Goal: Task Accomplishment & Management: Manage account settings

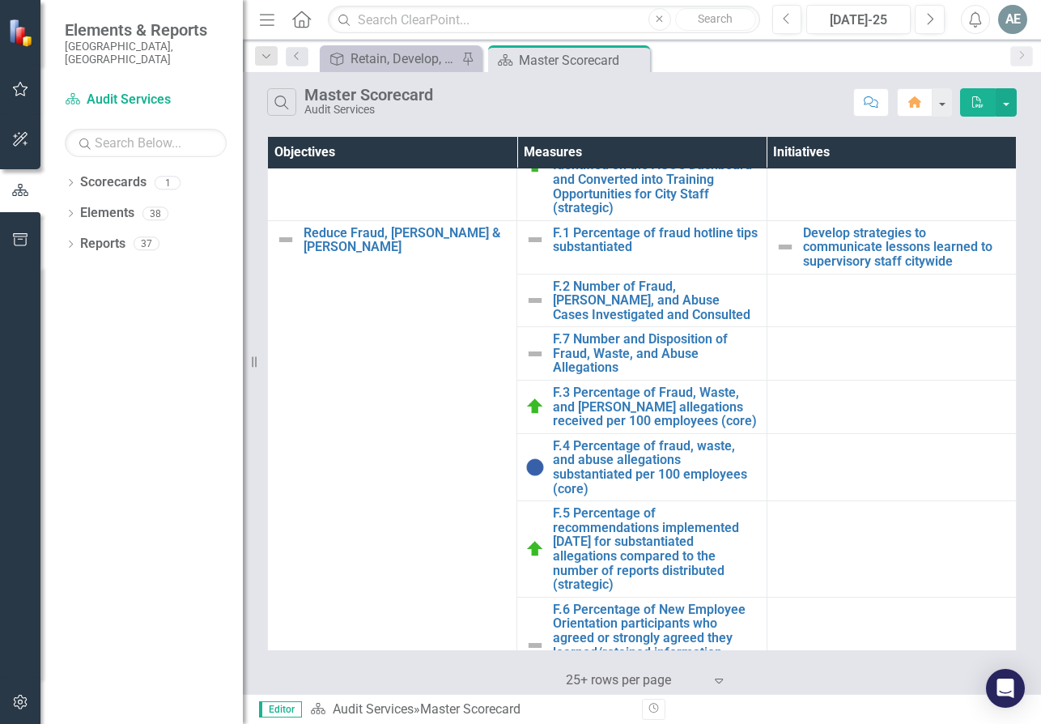
scroll to position [337, 0]
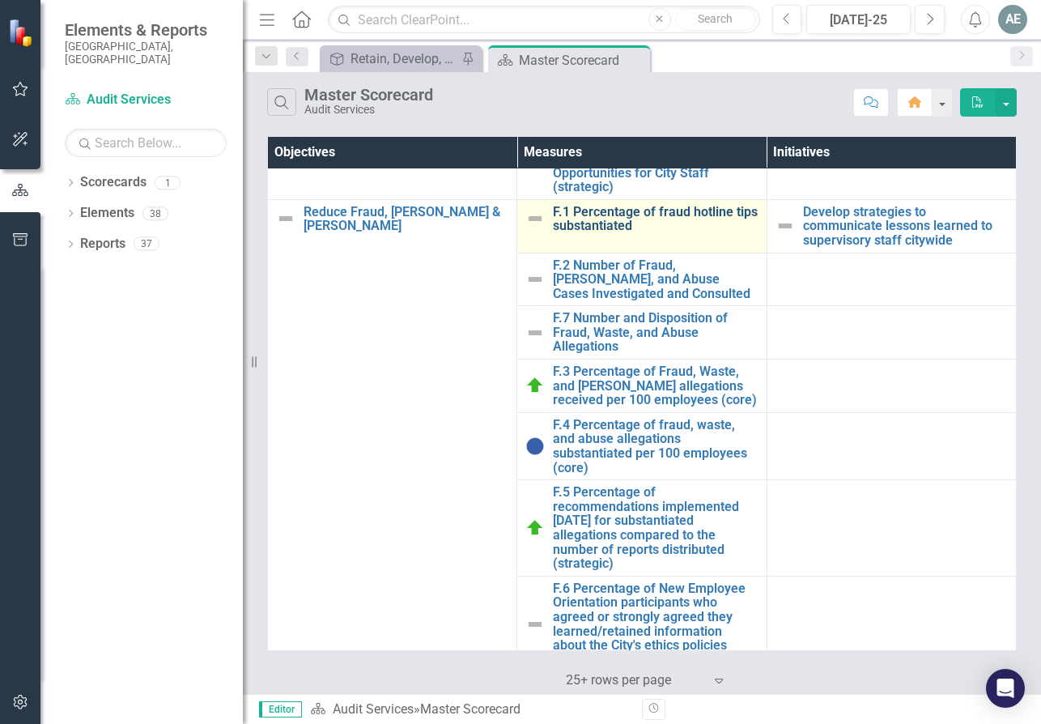
click at [618, 231] on link "F.1 Percentage of fraud hotline tips substantiated" at bounding box center [655, 219] width 205 height 28
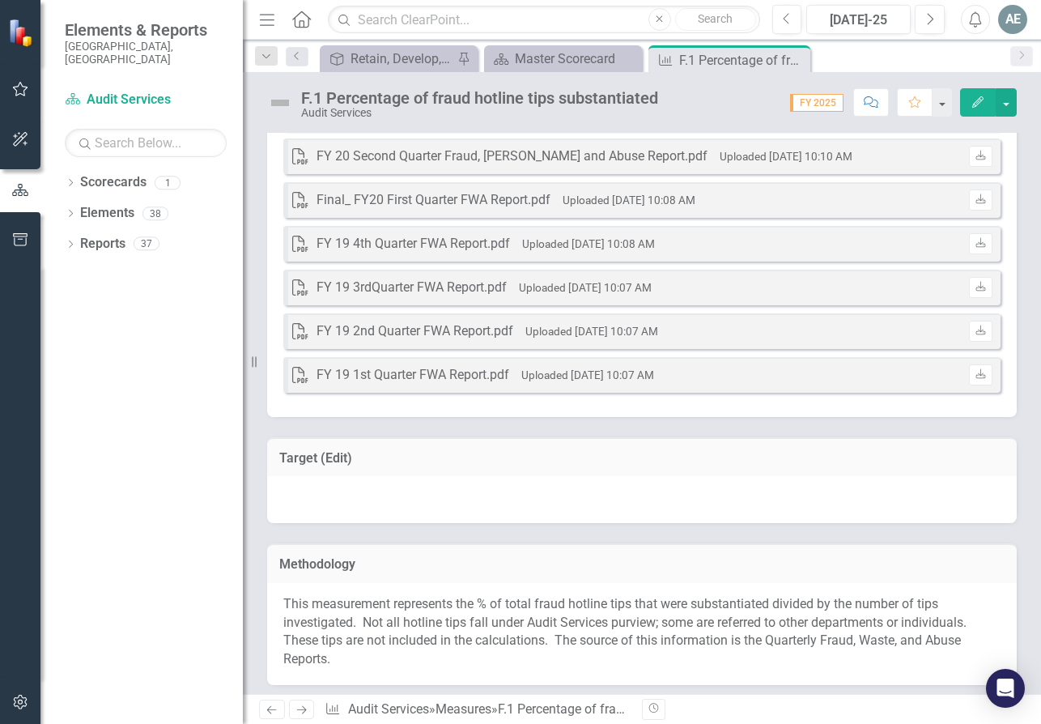
scroll to position [967, 0]
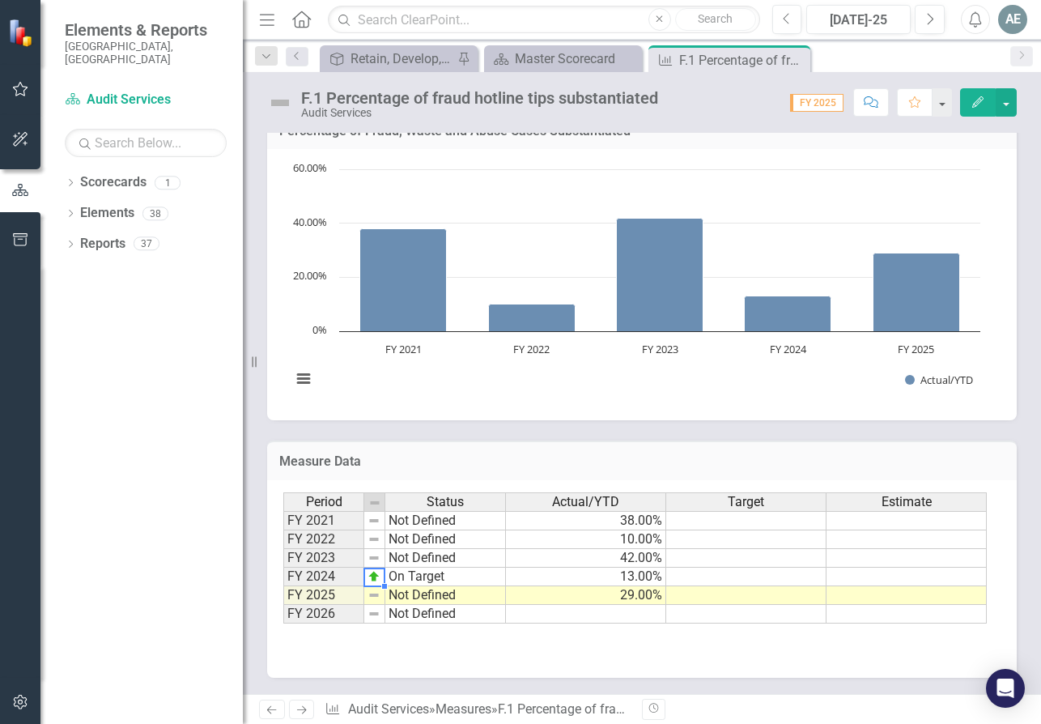
click at [371, 576] on img at bounding box center [374, 576] width 13 height 13
click at [422, 574] on td "On Target" at bounding box center [445, 577] width 121 height 19
click at [420, 574] on td "On Target" at bounding box center [445, 577] width 121 height 19
click at [420, 578] on td "On Target" at bounding box center [445, 577] width 121 height 19
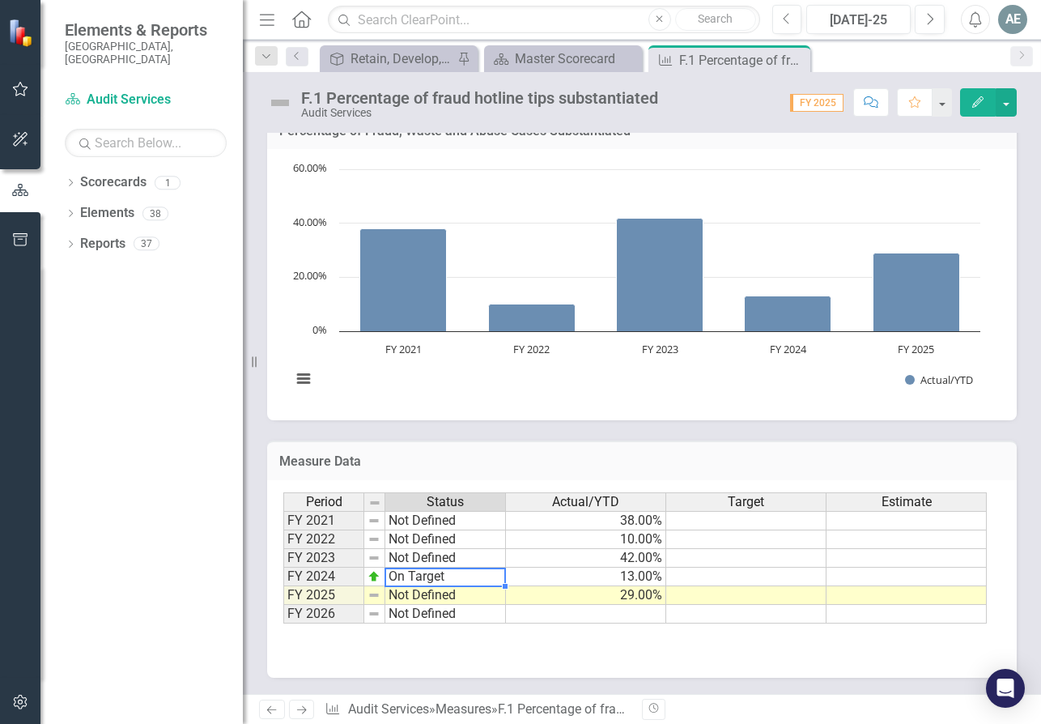
click at [420, 578] on td "On Target" at bounding box center [445, 577] width 121 height 19
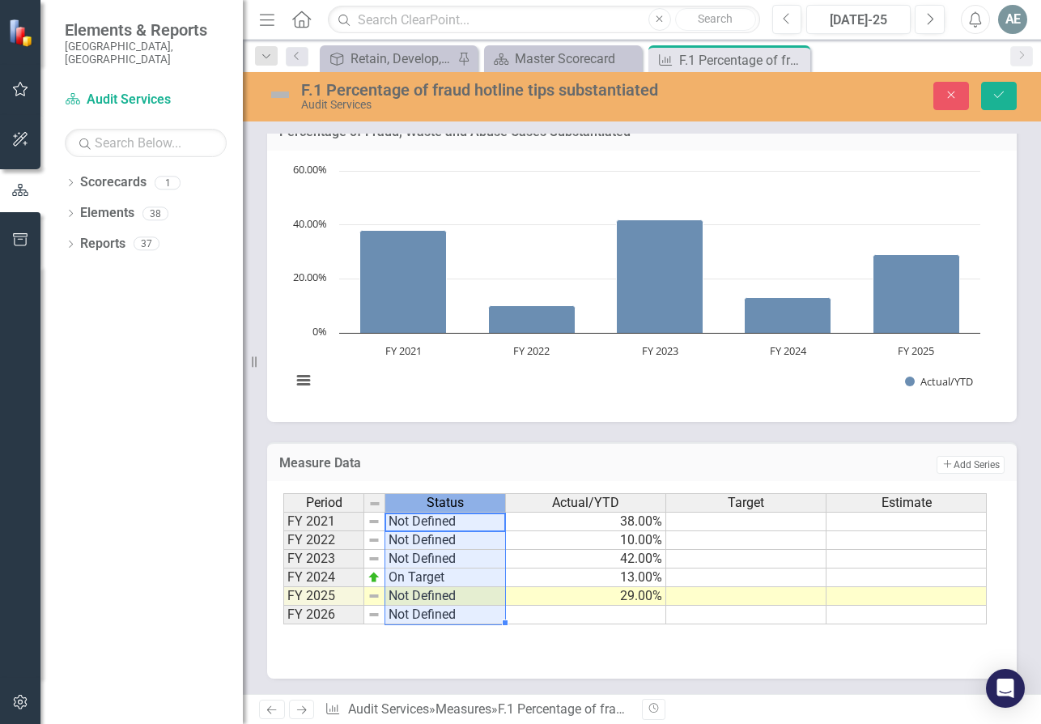
click at [443, 500] on span "Status" at bounding box center [445, 503] width 37 height 15
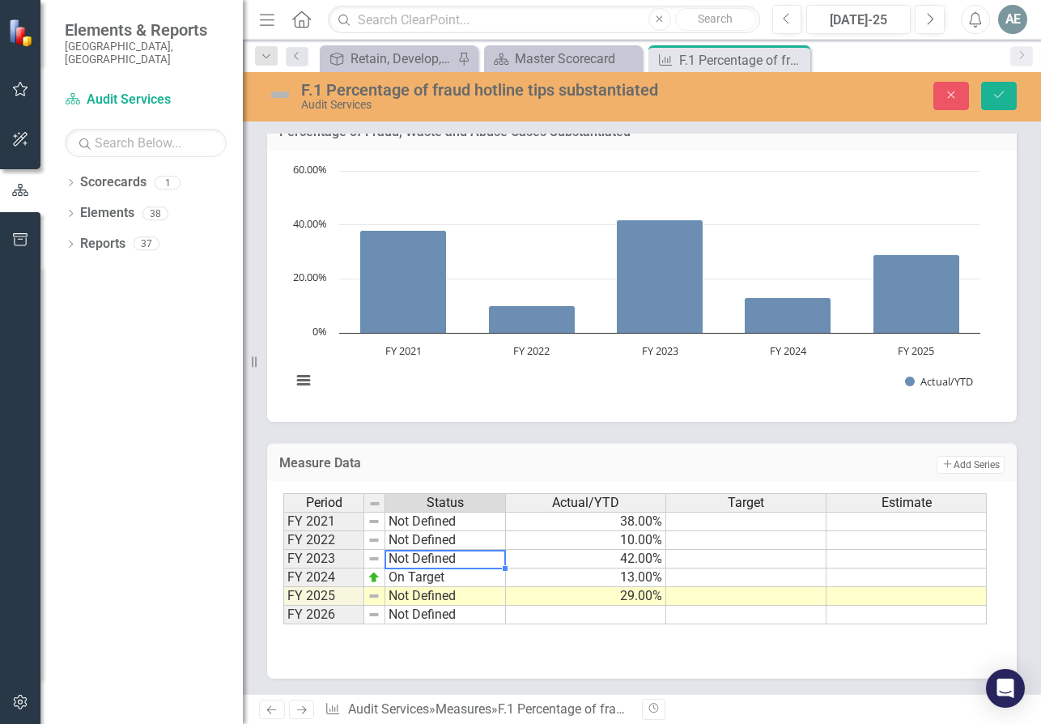
click at [445, 560] on td "Not Defined" at bounding box center [445, 559] width 121 height 19
click at [426, 581] on td "On Target" at bounding box center [445, 577] width 121 height 19
click at [393, 577] on td "On Target" at bounding box center [445, 577] width 121 height 19
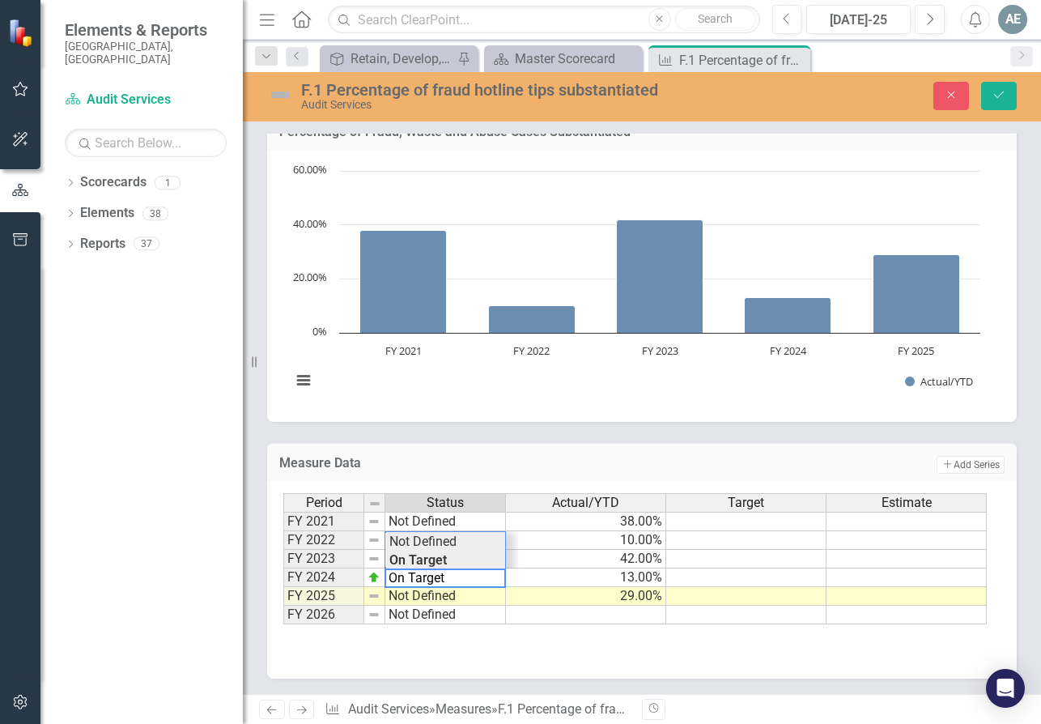
type textarea "Not Defined"
click at [431, 538] on div "Period Status Actual/YTD Target Estimate FY 2021 Not Defined 38.00% FY 2022 Not…" at bounding box center [635, 559] width 705 height 132
click at [631, 447] on div "Measure Data Add Add Series" at bounding box center [642, 462] width 750 height 40
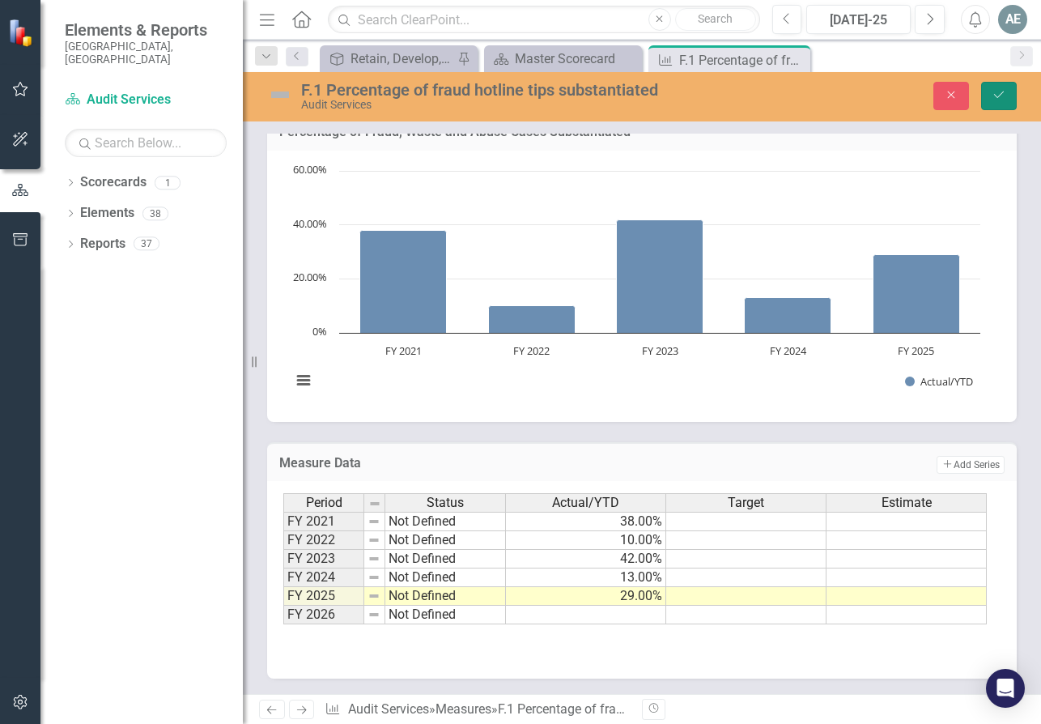
click at [1001, 95] on icon "submit" at bounding box center [999, 95] width 10 height 6
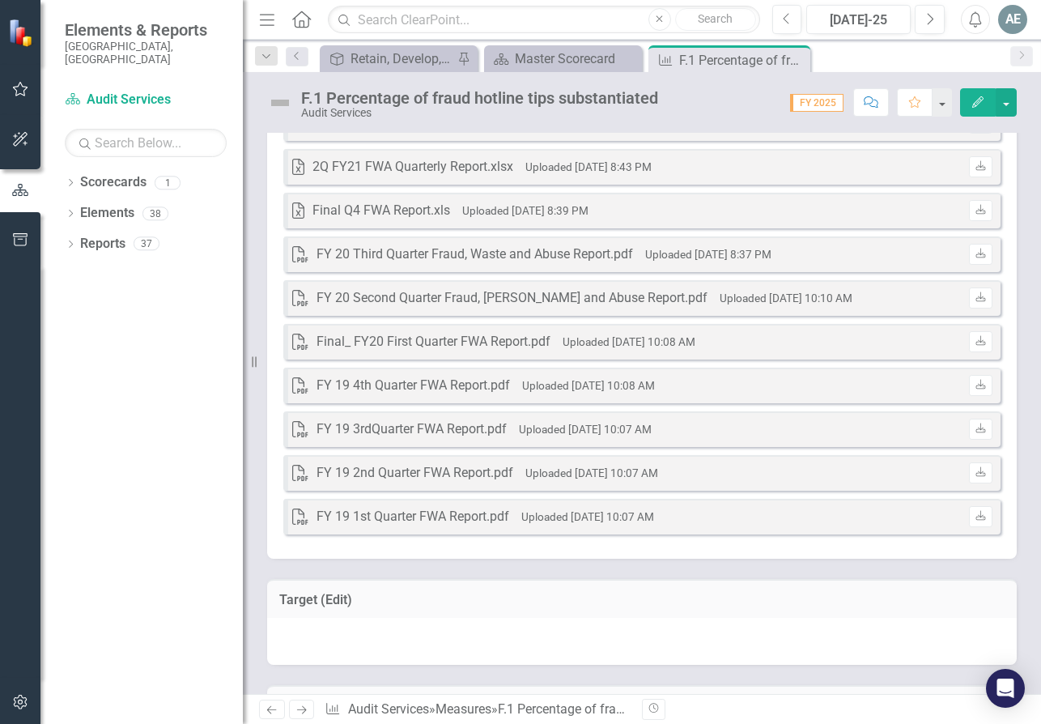
scroll to position [0, 0]
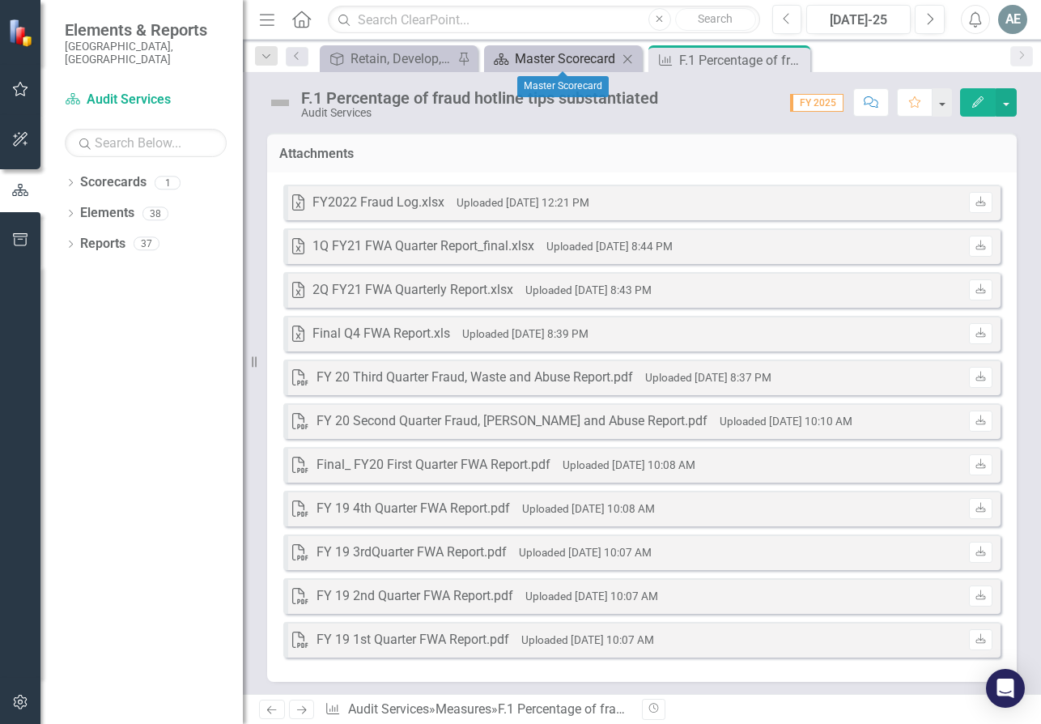
click at [563, 58] on div "Master Scorecard" at bounding box center [566, 59] width 103 height 20
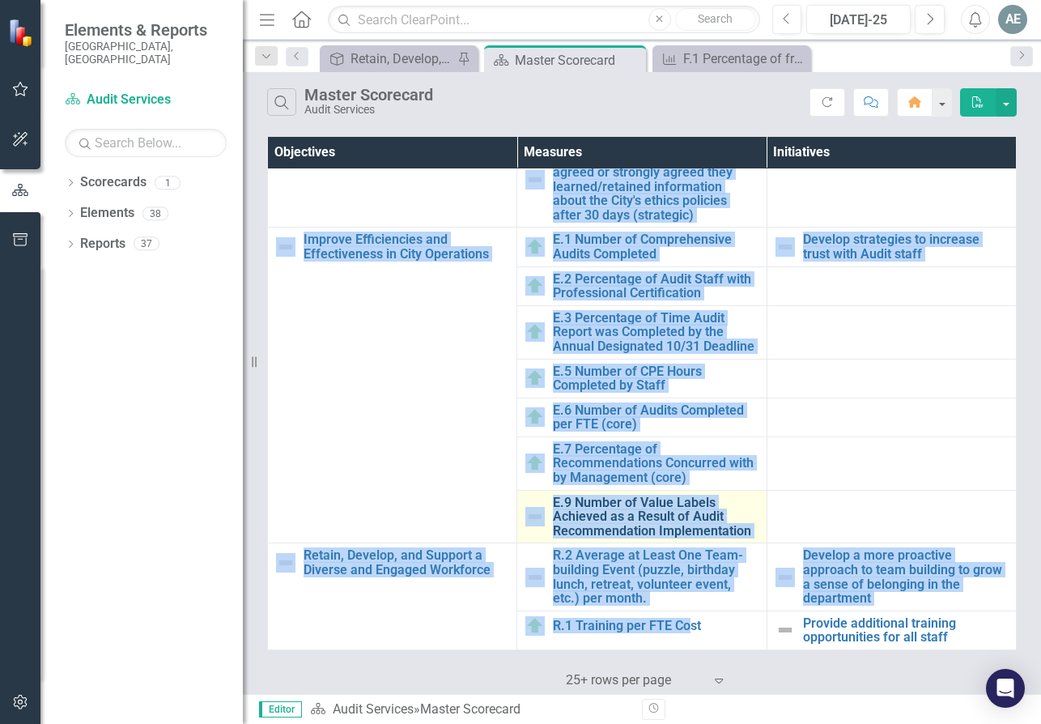
scroll to position [796, 0]
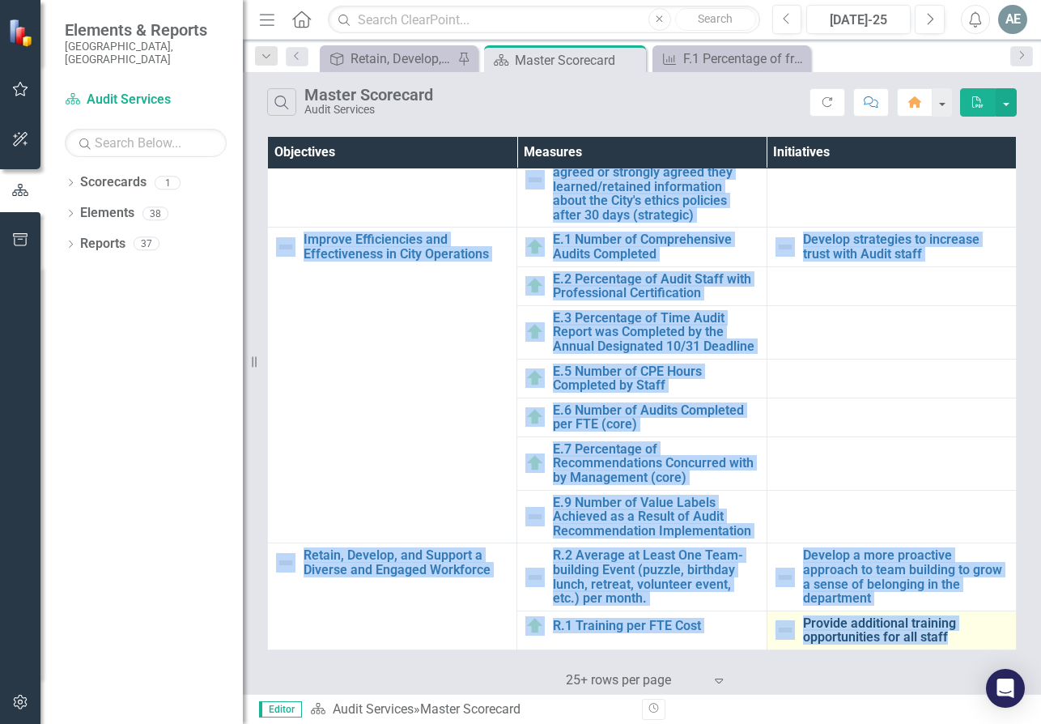
drag, startPoint x: 534, startPoint y: 202, endPoint x: 983, endPoint y: 637, distance: 625.4
click at [983, 637] on tbody "Presentation Intro Edit Edit Objective Link Open Element Increase Overall Aware…" at bounding box center [642, 18] width 749 height 1262
copy tbody "A.1 Percentage of Employees with Ethics Training in the Last Three Years Edit E…"
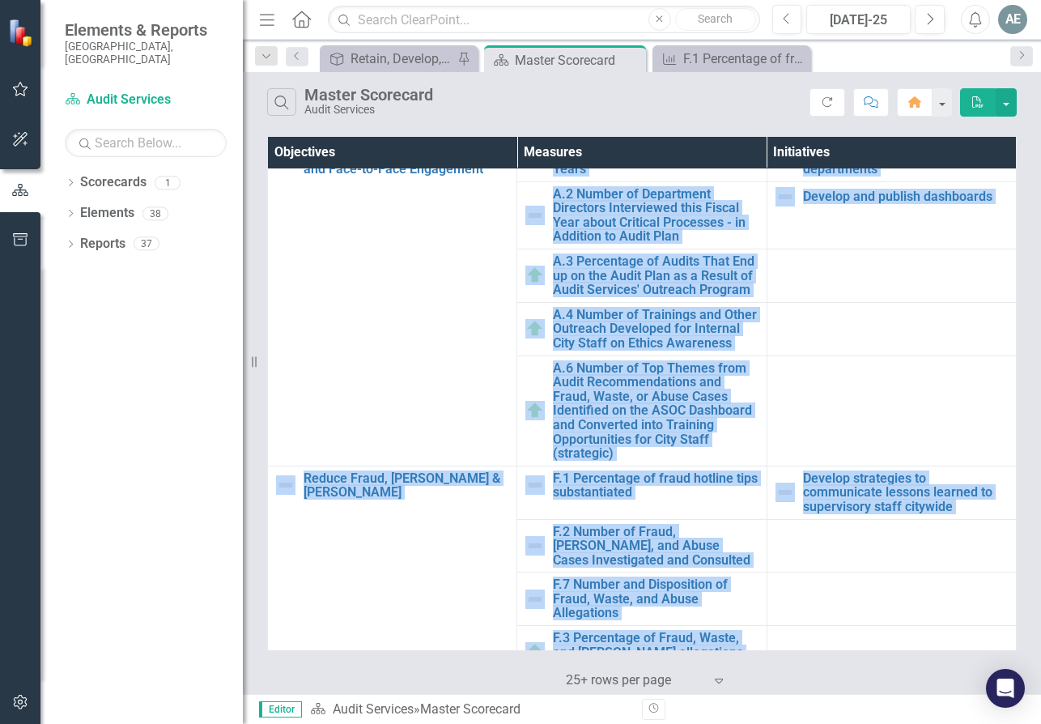
scroll to position [0, 0]
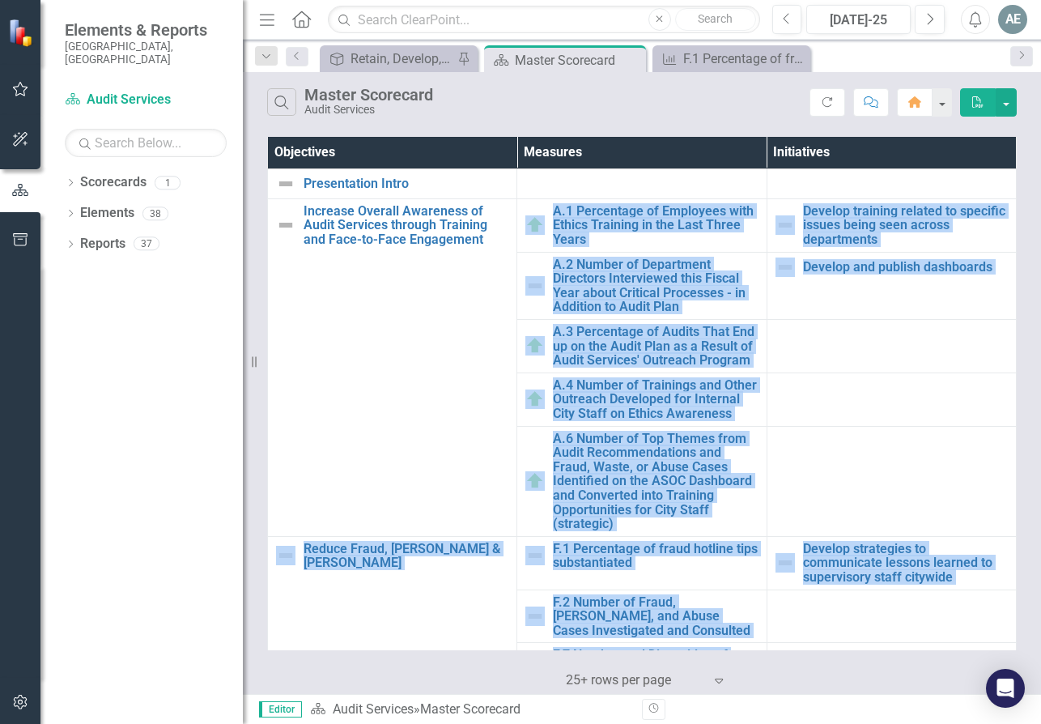
drag, startPoint x: 926, startPoint y: 434, endPoint x: 981, endPoint y: 378, distance: 78.4
click at [928, 426] on td at bounding box center [891, 398] width 249 height 53
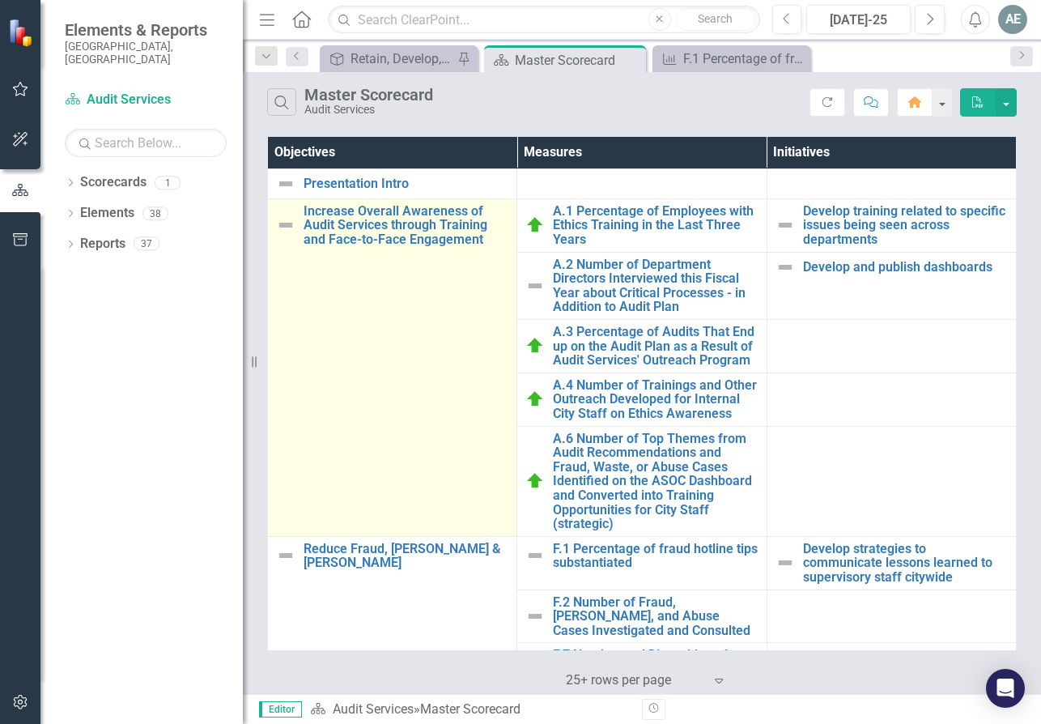
click at [292, 358] on td "Increase Overall Awareness of Audit Services through Training and Face-to-Face …" at bounding box center [392, 367] width 249 height 338
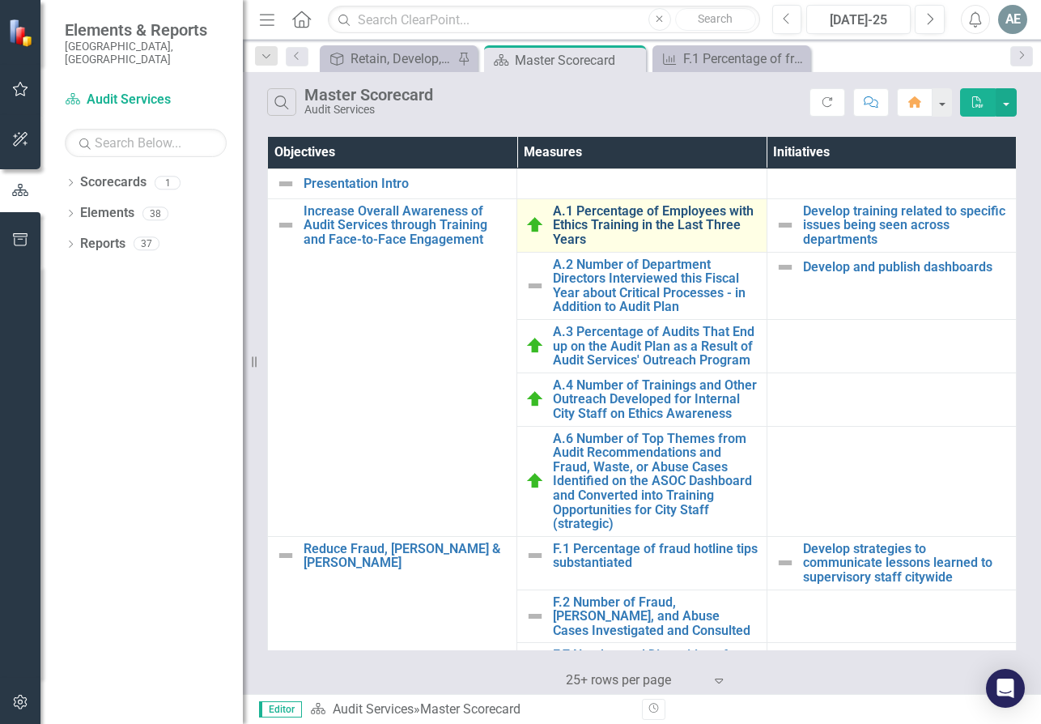
click at [615, 221] on link "A.1 Percentage of Employees with Ethics Training in the Last Three Years" at bounding box center [655, 225] width 205 height 43
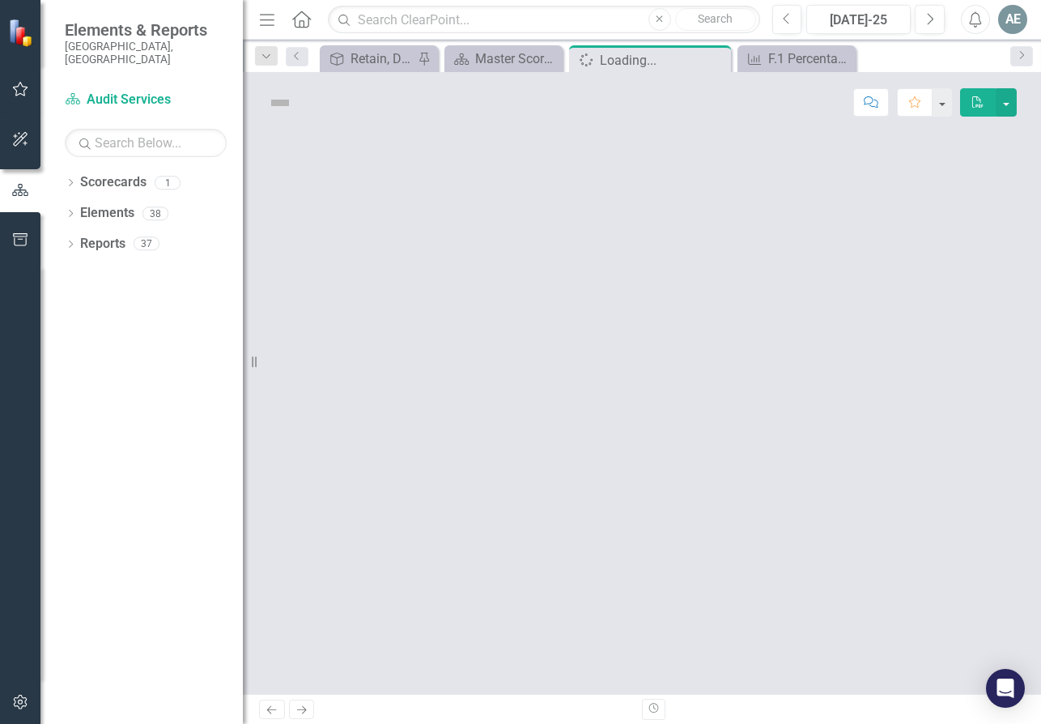
click at [615, 221] on div at bounding box center [642, 413] width 798 height 561
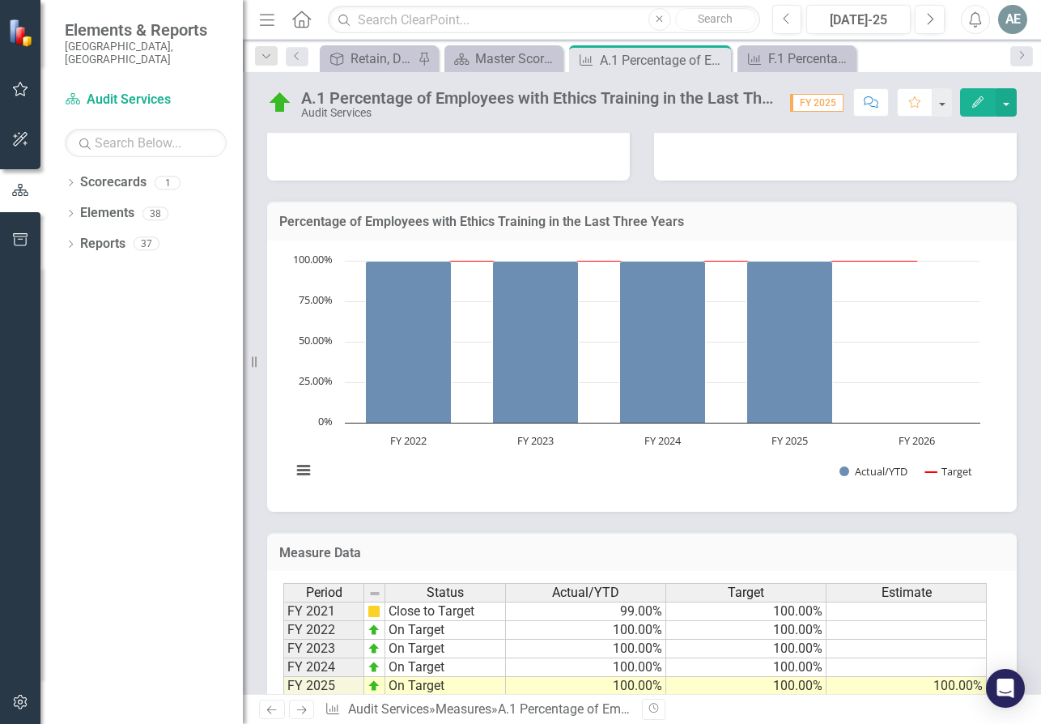
scroll to position [486, 0]
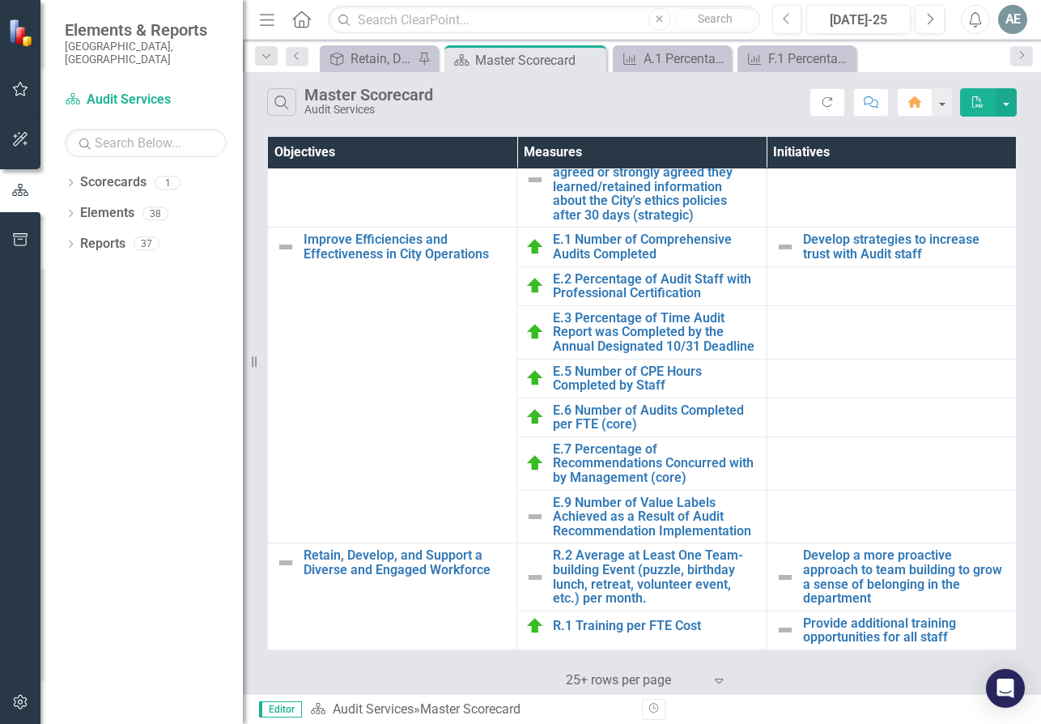
scroll to position [796, 0]
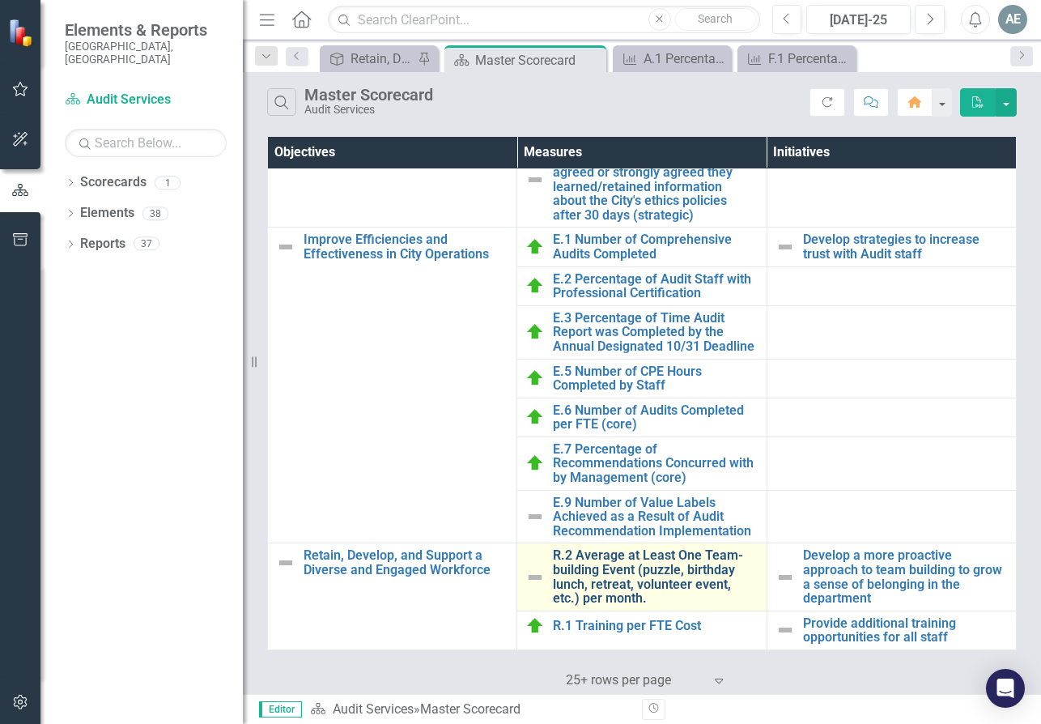
click at [632, 569] on link "R.2 Average at Least One Team-building Event (puzzle, birthday lunch, retreat, …" at bounding box center [655, 576] width 205 height 57
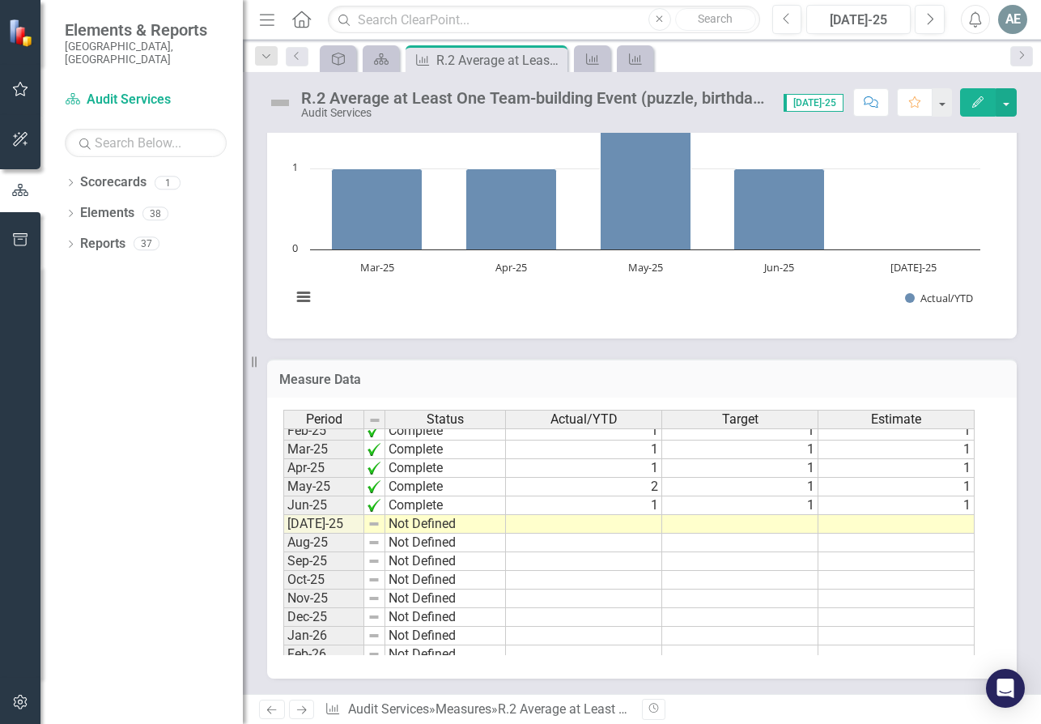
click at [653, 522] on tbody "May-24 On Target 1 1 [DATE]-24 On Target 3 1 [DATE]-24 Close to Target 0 1 [DAT…" at bounding box center [629, 495] width 692 height 485
click at [653, 522] on td at bounding box center [584, 524] width 156 height 19
click at [645, 539] on td at bounding box center [584, 543] width 156 height 19
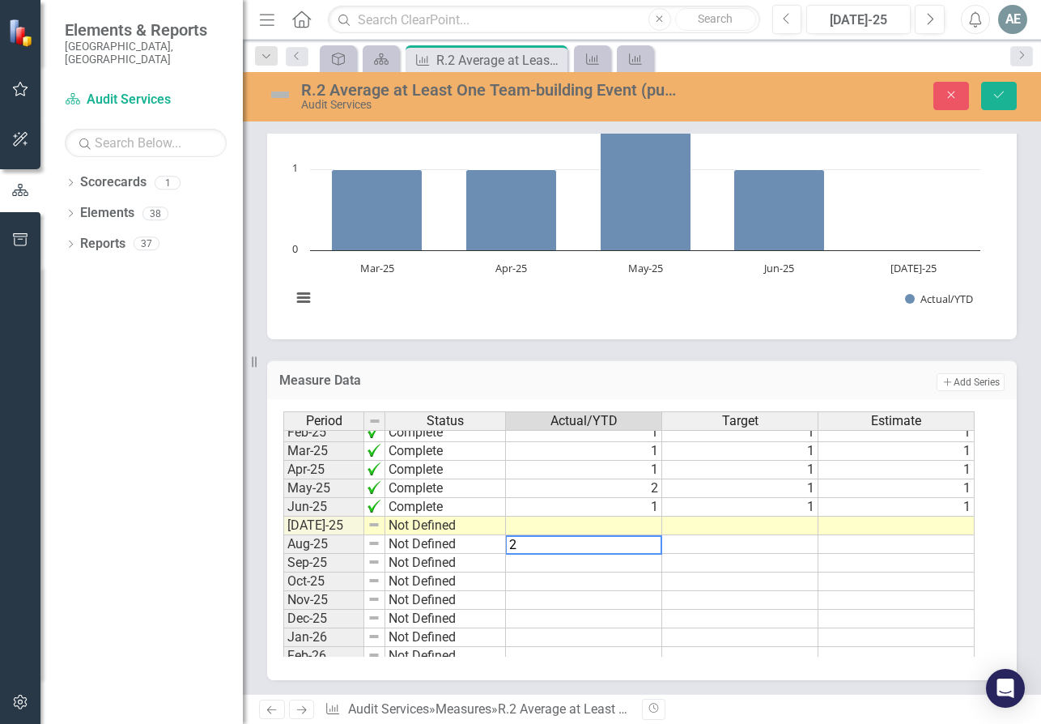
type textarea "2"
click at [754, 538] on td at bounding box center [740, 544] width 156 height 19
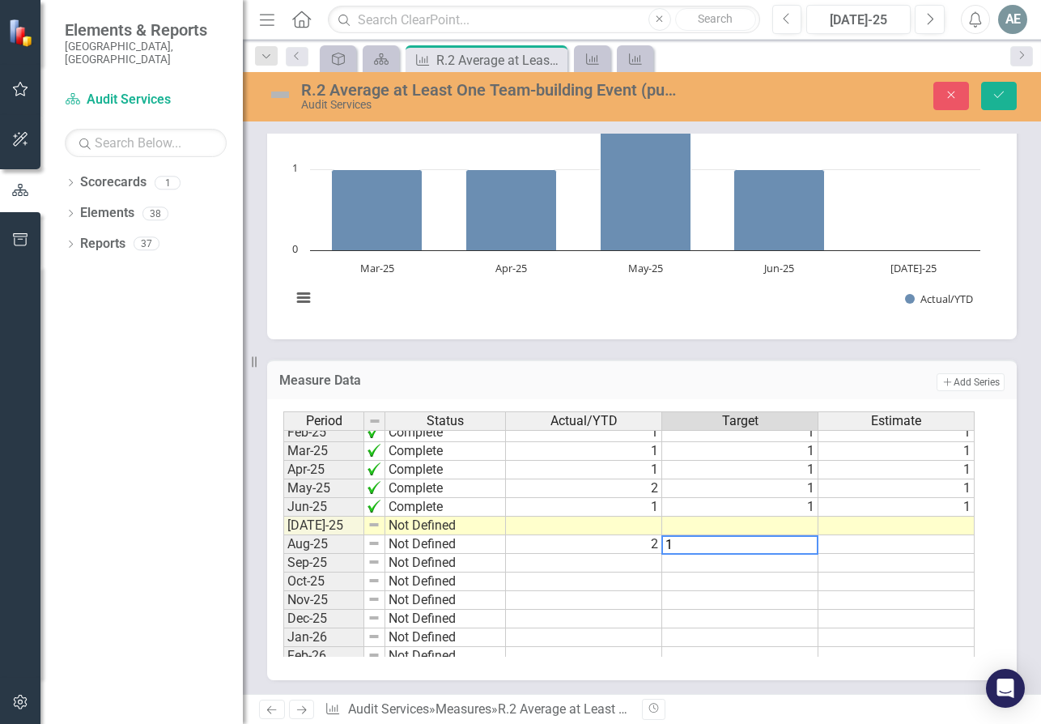
type textarea "1"
click at [812, 526] on td at bounding box center [740, 526] width 156 height 19
type textarea "1"
click at [754, 577] on td at bounding box center [740, 582] width 156 height 19
click at [646, 527] on td at bounding box center [584, 526] width 156 height 19
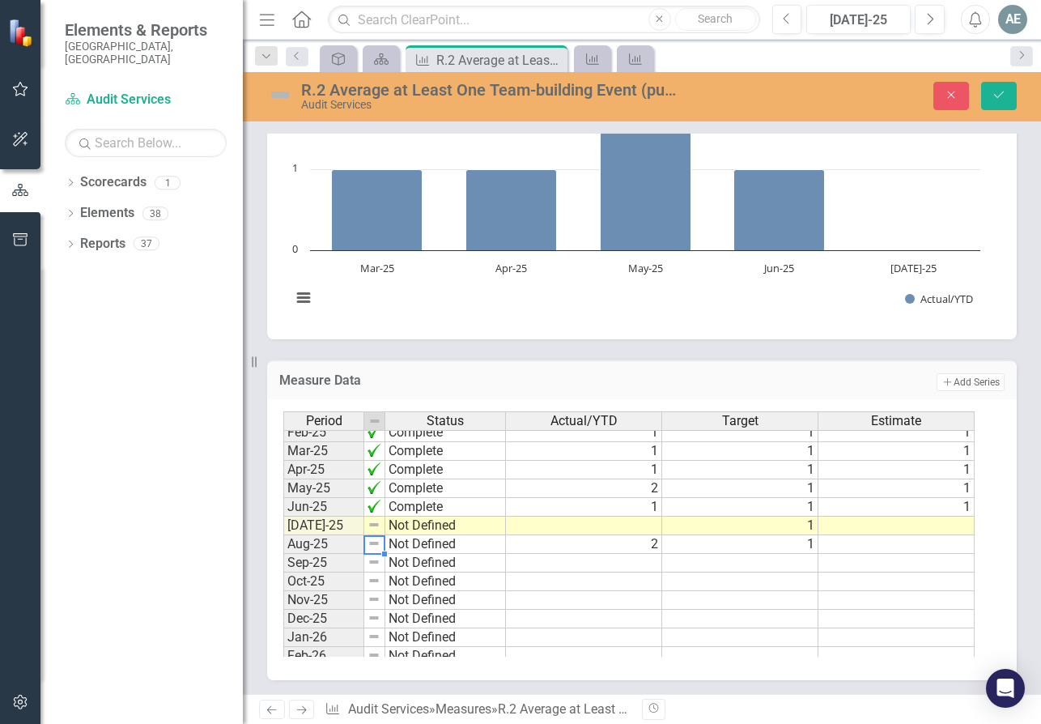
click at [377, 545] on img at bounding box center [374, 543] width 13 height 13
click at [374, 544] on img at bounding box center [374, 543] width 13 height 13
click at [374, 543] on img at bounding box center [374, 543] width 13 height 13
click at [410, 542] on td "Not Defined" at bounding box center [445, 544] width 121 height 19
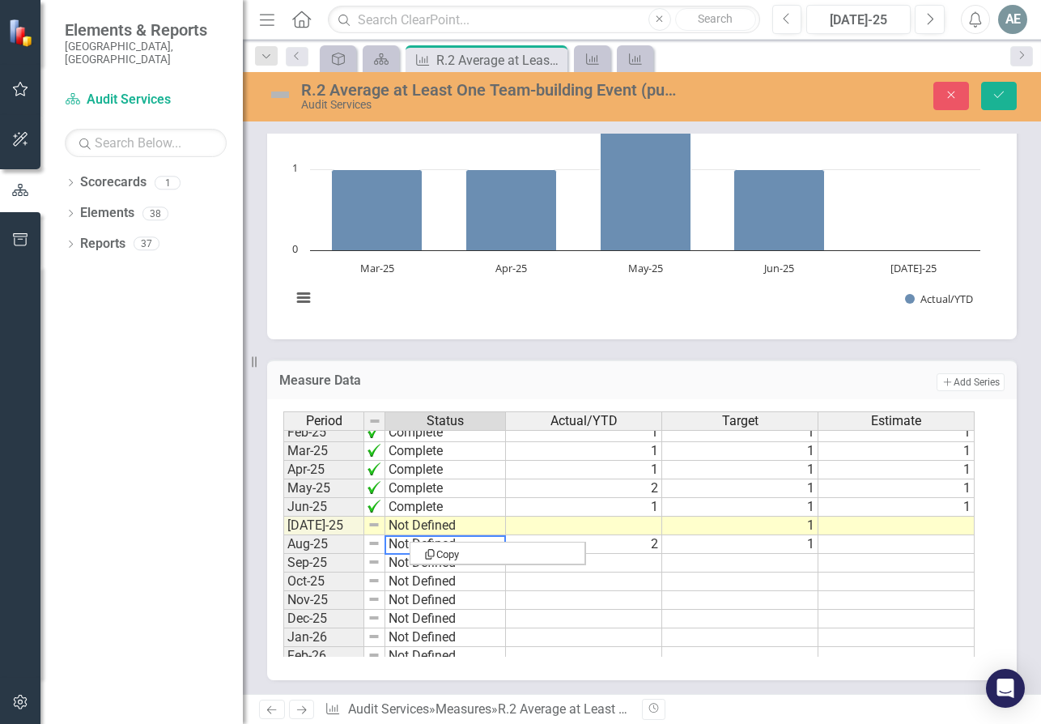
click at [410, 541] on td "Not Defined" at bounding box center [445, 544] width 121 height 19
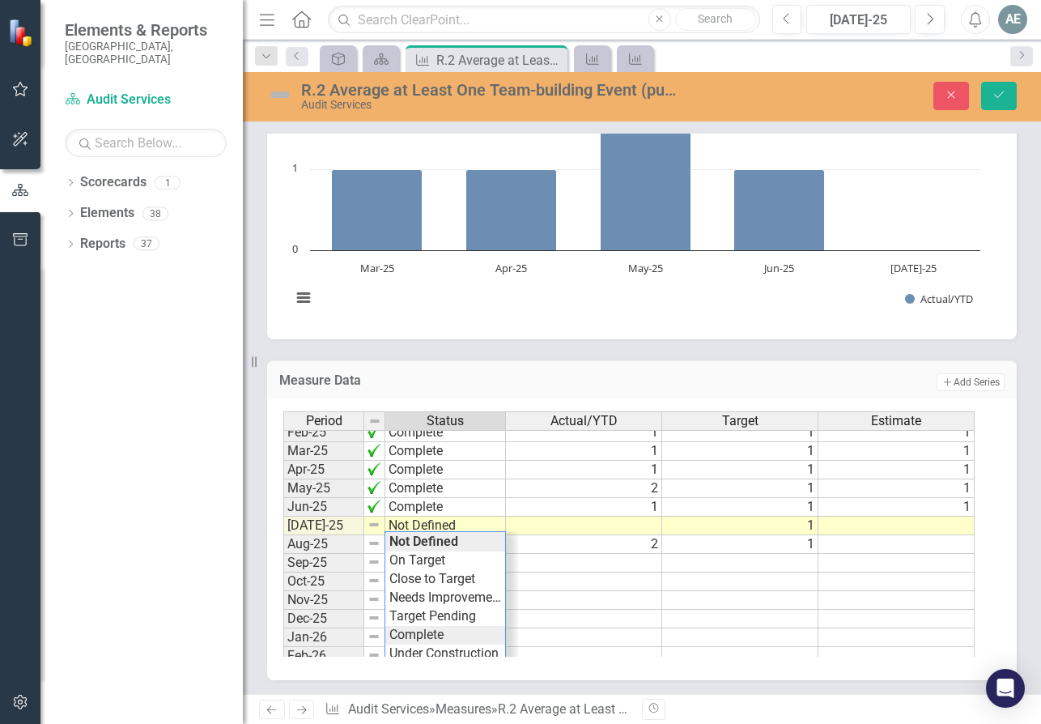
click at [438, 636] on div "Period Status Actual/YTD Target Estimate Mar-24 On Target 1 1 [DATE]-24 Close t…" at bounding box center [635, 533] width 705 height 245
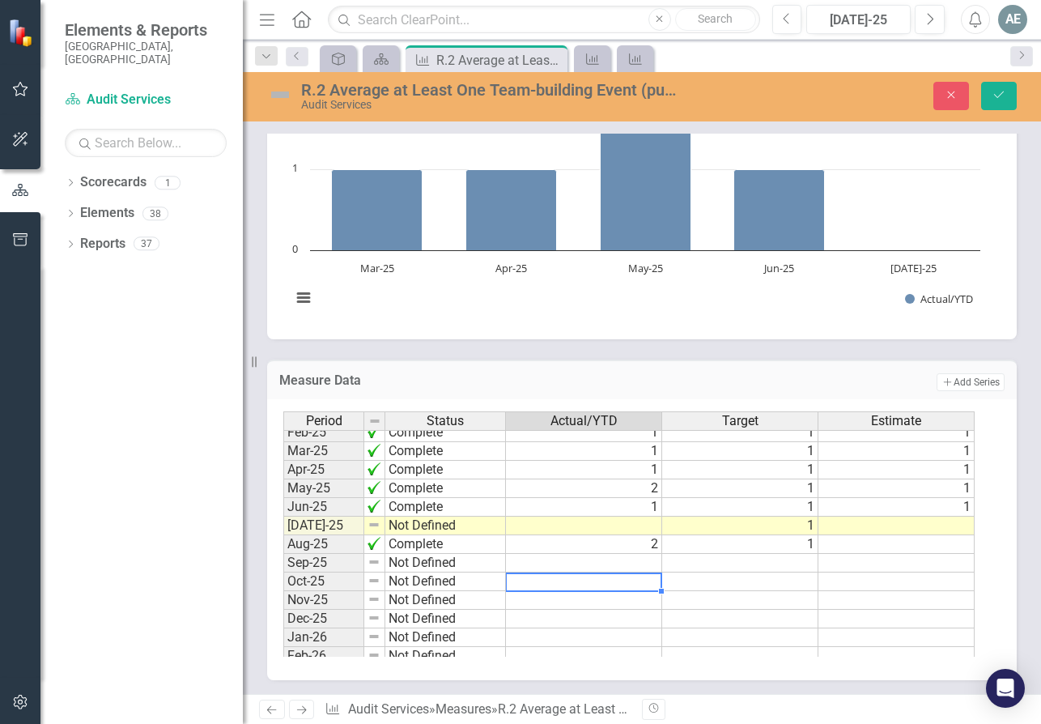
click at [607, 578] on td at bounding box center [584, 582] width 156 height 19
click at [377, 527] on img at bounding box center [374, 524] width 13 height 13
click at [377, 526] on img at bounding box center [374, 524] width 13 height 13
click at [413, 527] on td "Not Defined" at bounding box center [445, 526] width 121 height 19
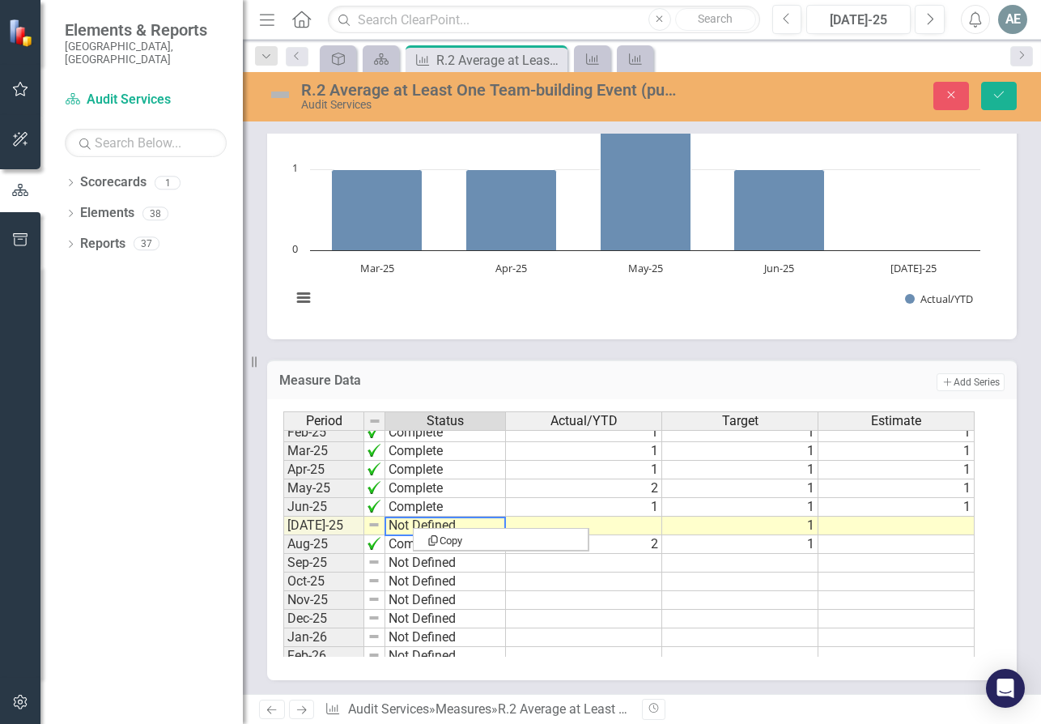
click at [394, 521] on td "Not Defined" at bounding box center [445, 526] width 121 height 19
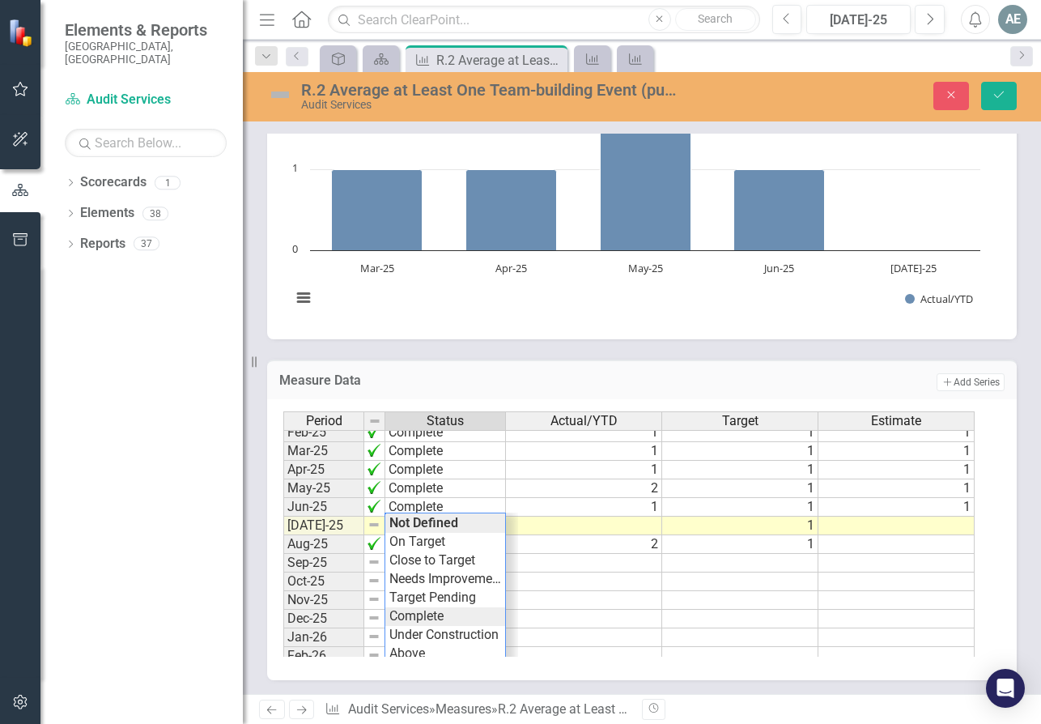
type textarea "Complete"
click at [424, 620] on div "Period Status Actual/YTD Target Estimate Mar-24 On Target 1 1 [DATE]-24 Close t…" at bounding box center [635, 533] width 705 height 245
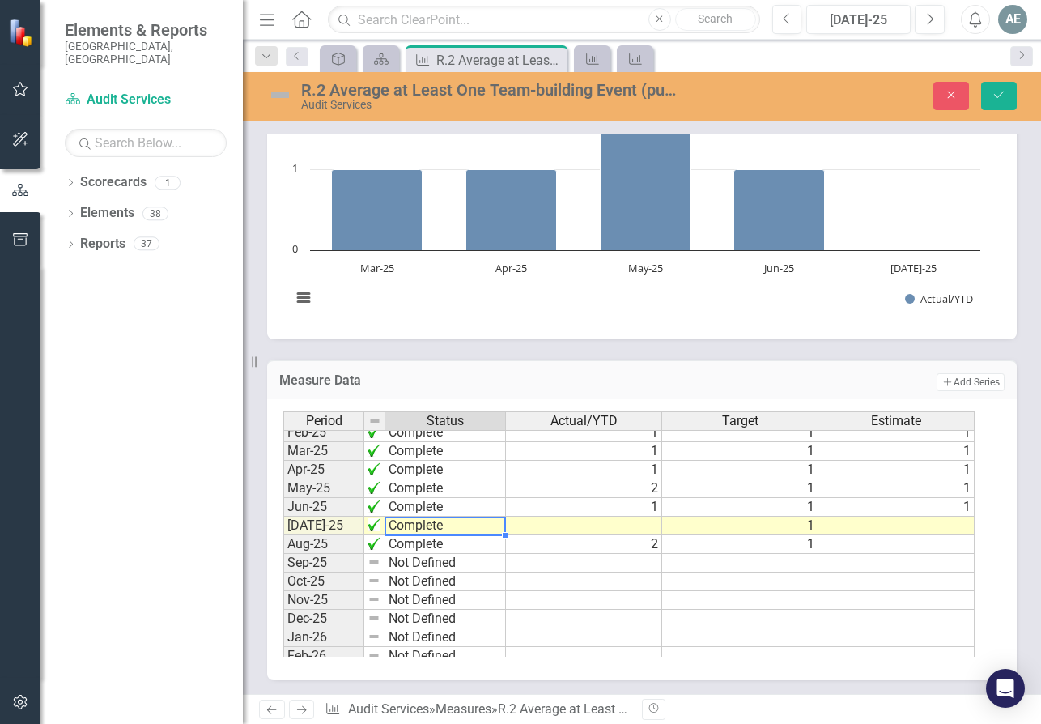
click at [659, 521] on td at bounding box center [584, 526] width 156 height 19
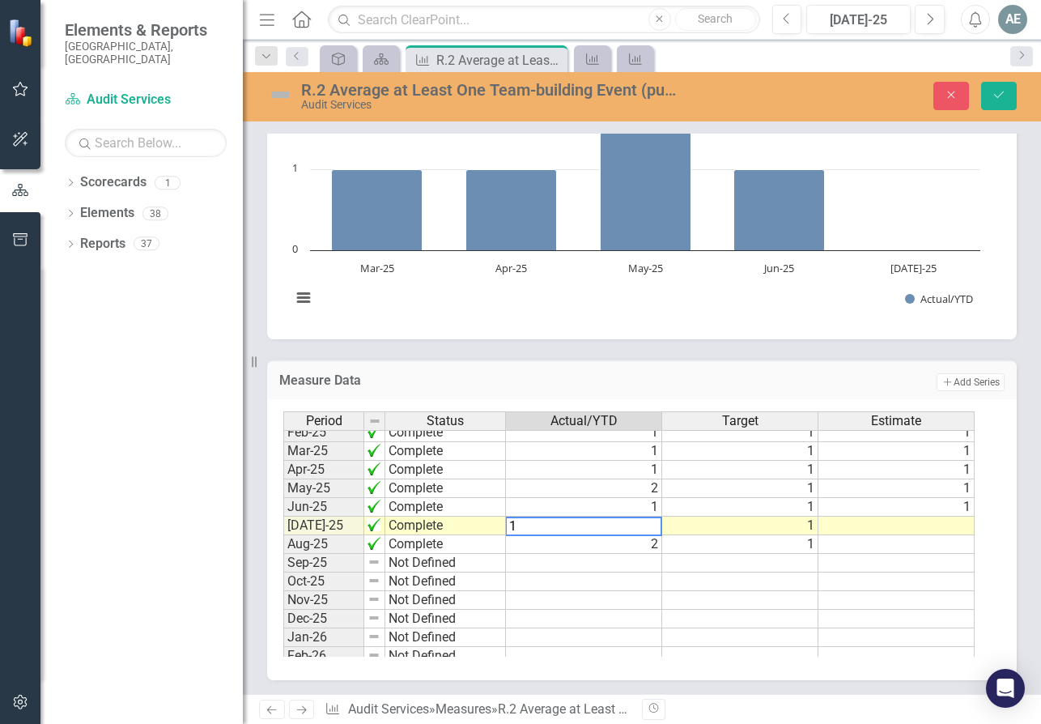
type textarea "1"
click at [679, 578] on td at bounding box center [740, 582] width 156 height 19
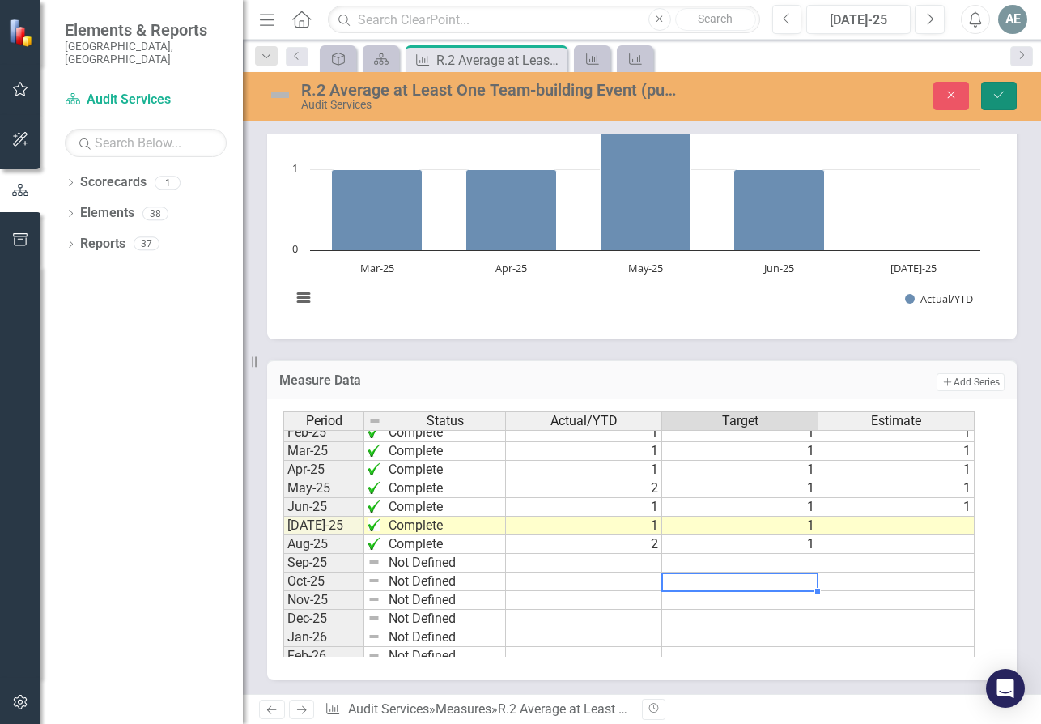
click at [1005, 91] on icon "Save" at bounding box center [999, 94] width 15 height 11
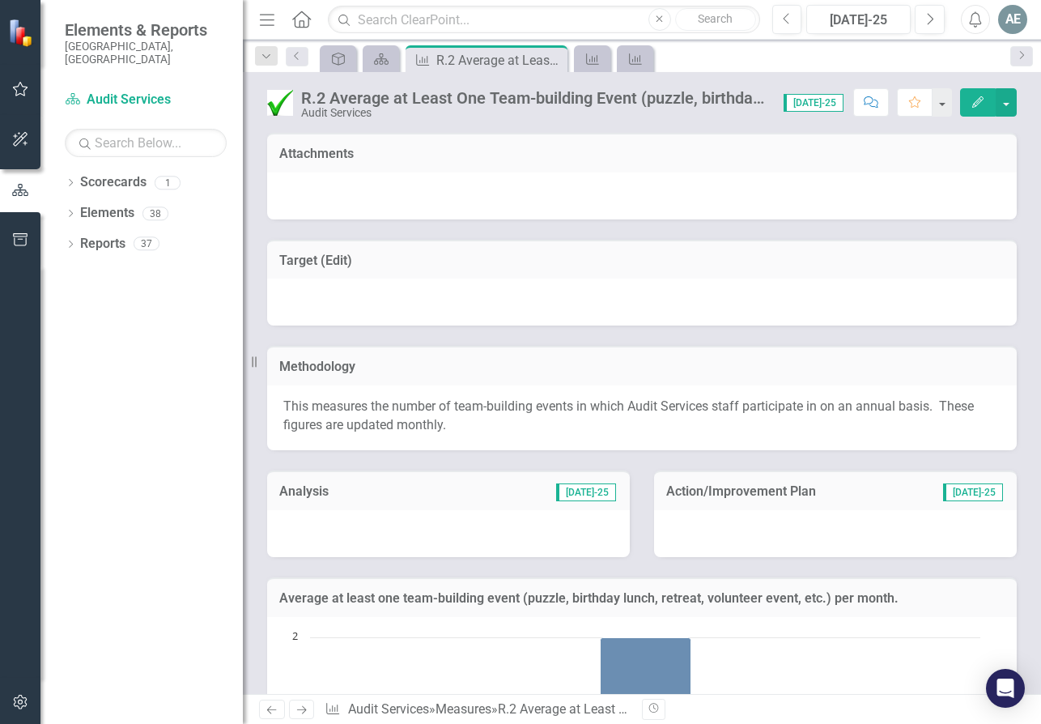
click at [978, 97] on icon "Edit" at bounding box center [978, 101] width 15 height 11
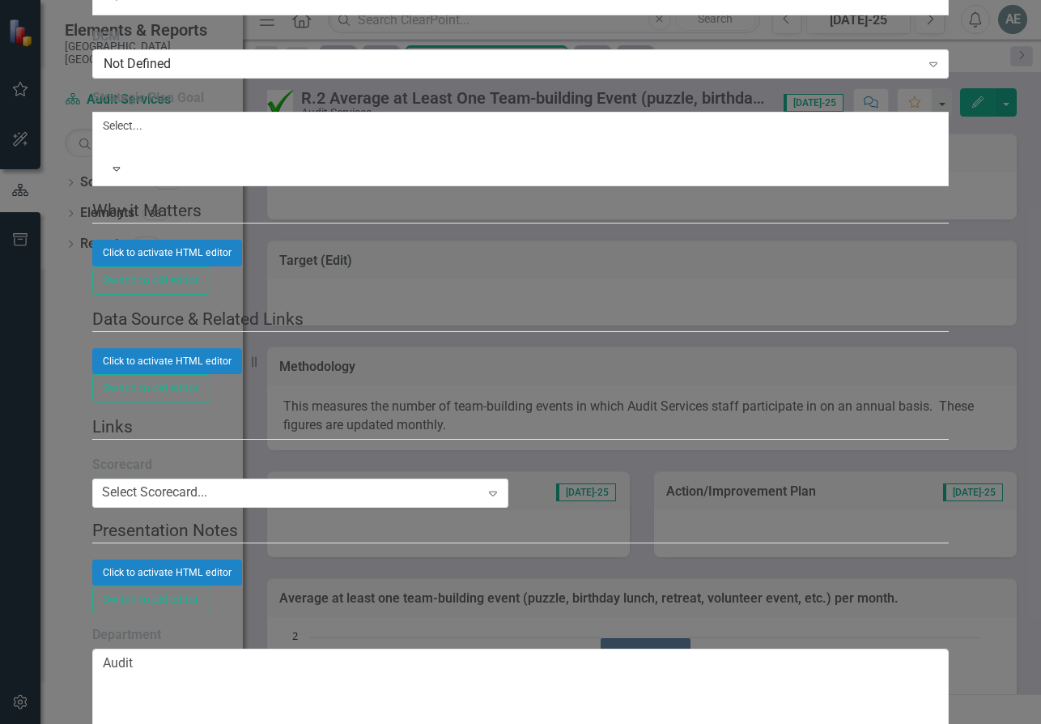
checkbox input "false"
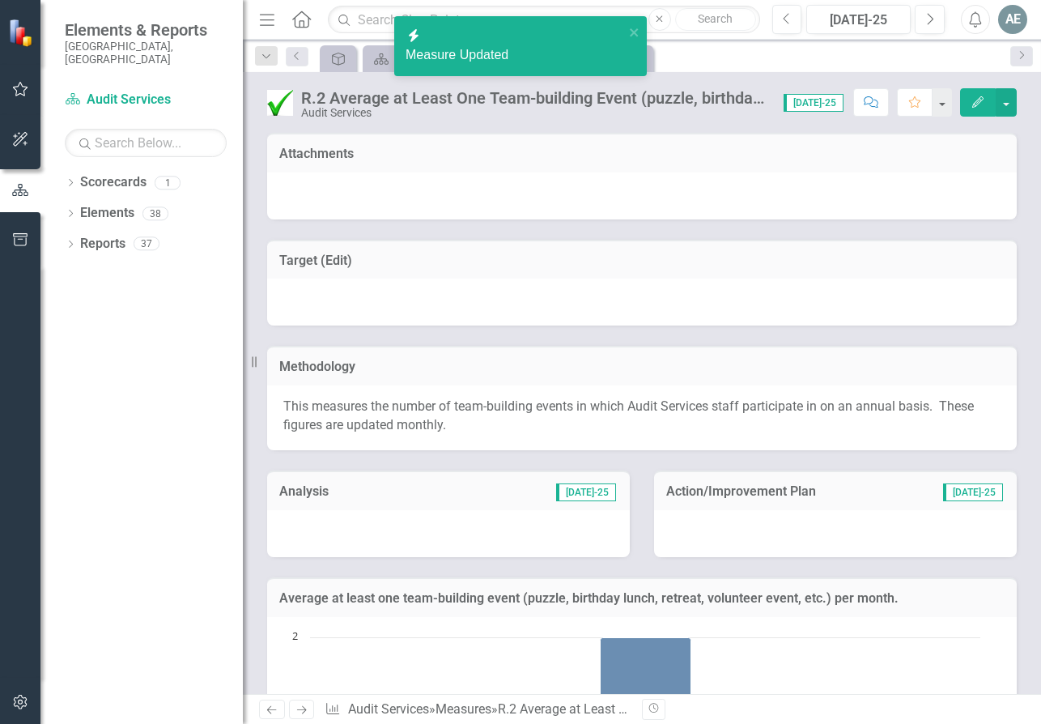
click at [179, 301] on div "Dropdown Scorecards 1 Audit Services Dropdown Elements 38 Dropdown Objective Ob…" at bounding box center [141, 446] width 202 height 555
